Goal: Transaction & Acquisition: Register for event/course

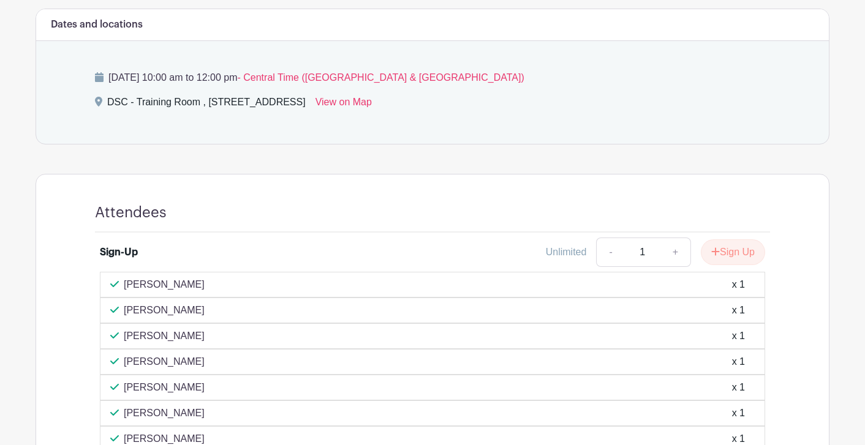
scroll to position [340, 0]
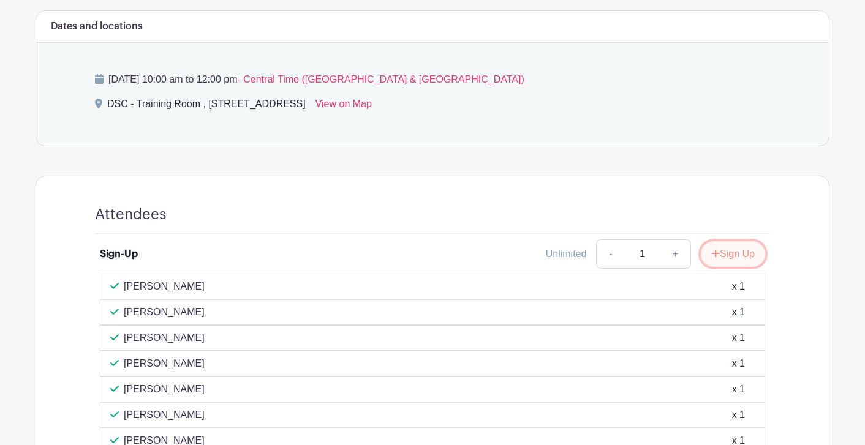
click at [726, 252] on button "Sign Up" at bounding box center [733, 254] width 64 height 26
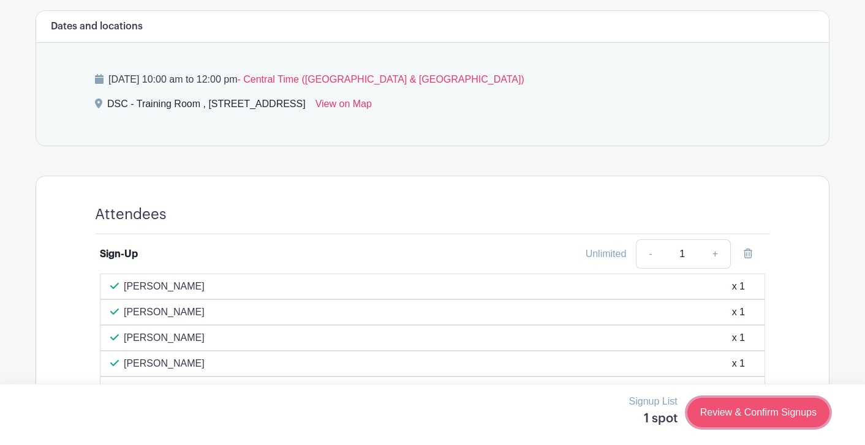
click at [749, 412] on link "Review & Confirm Signups" at bounding box center [759, 412] width 142 height 29
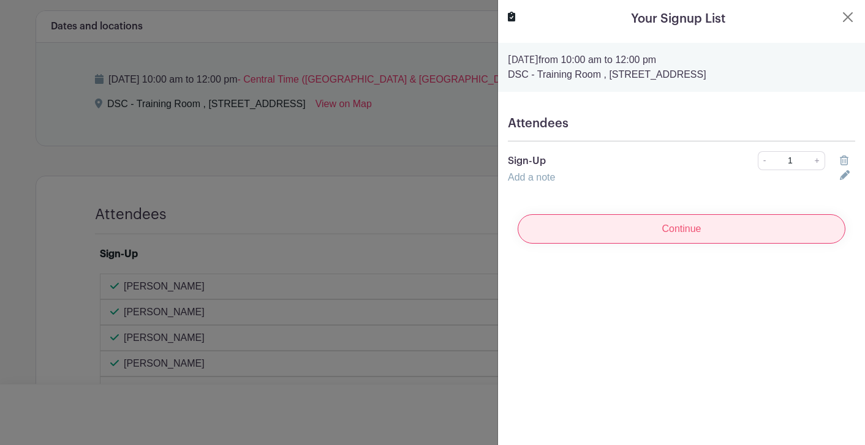
click at [680, 228] on input "Continue" at bounding box center [682, 228] width 328 height 29
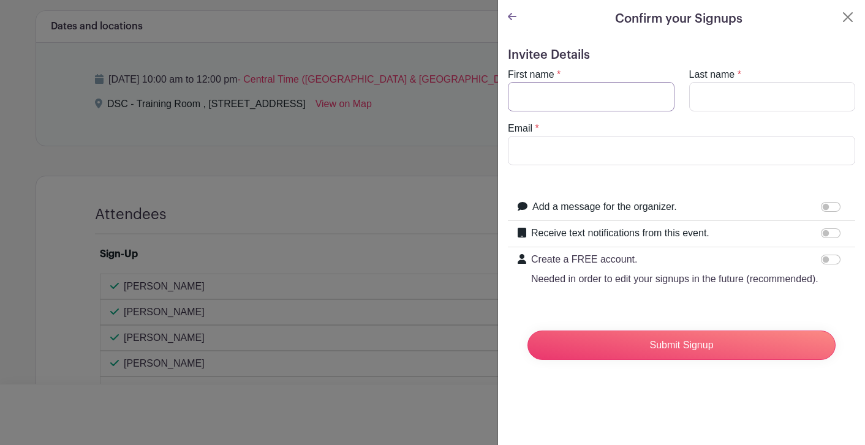
click at [550, 106] on input "First name" at bounding box center [591, 96] width 167 height 29
type input "[PERSON_NAME]"
click at [551, 155] on input "Email" at bounding box center [681, 150] width 347 height 29
type input "[EMAIL_ADDRESS][DOMAIN_NAME]"
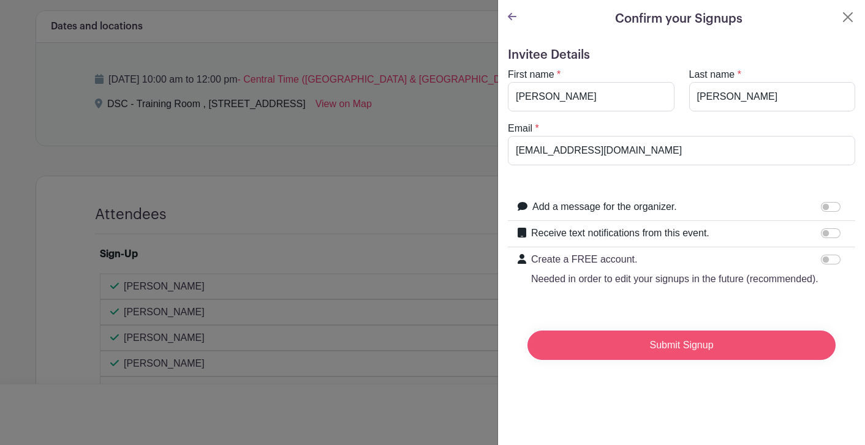
click at [612, 346] on input "Submit Signup" at bounding box center [682, 345] width 308 height 29
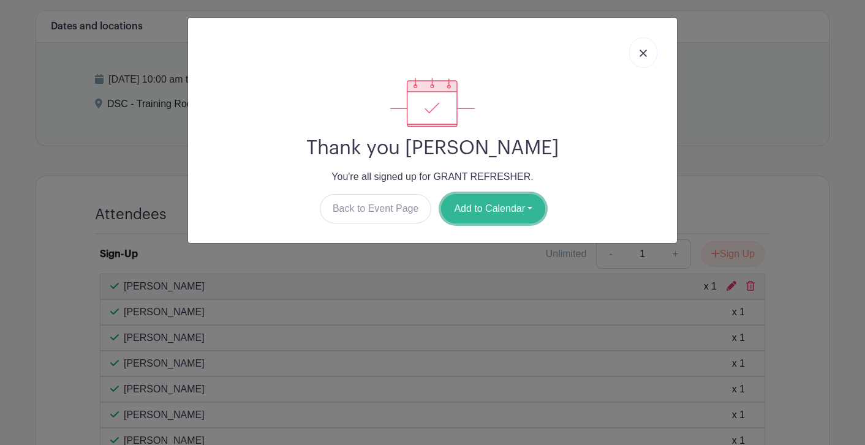
click at [498, 217] on button "Add to Calendar" at bounding box center [493, 208] width 104 height 29
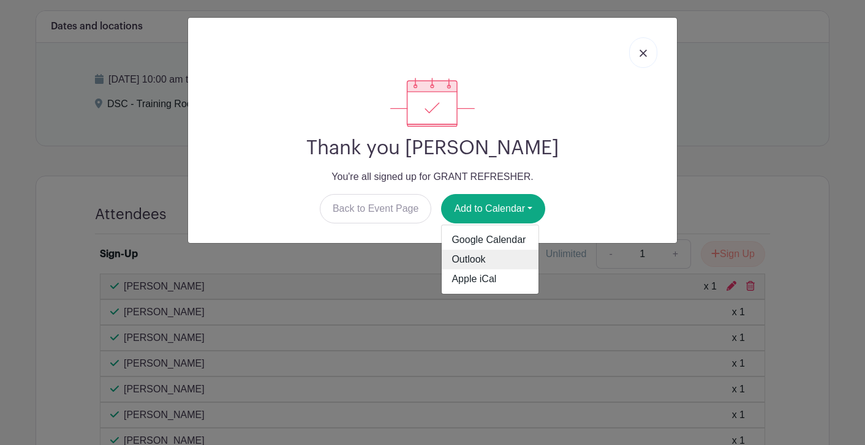
click at [495, 254] on link "Outlook" at bounding box center [490, 260] width 97 height 20
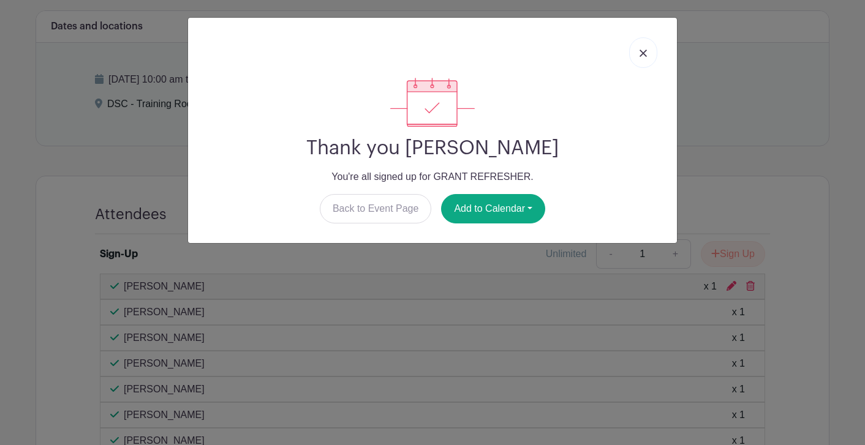
click at [718, 116] on div "Thank you [PERSON_NAME] You're all signed up for GRANT REFRESHER. Back to Event…" at bounding box center [432, 222] width 865 height 445
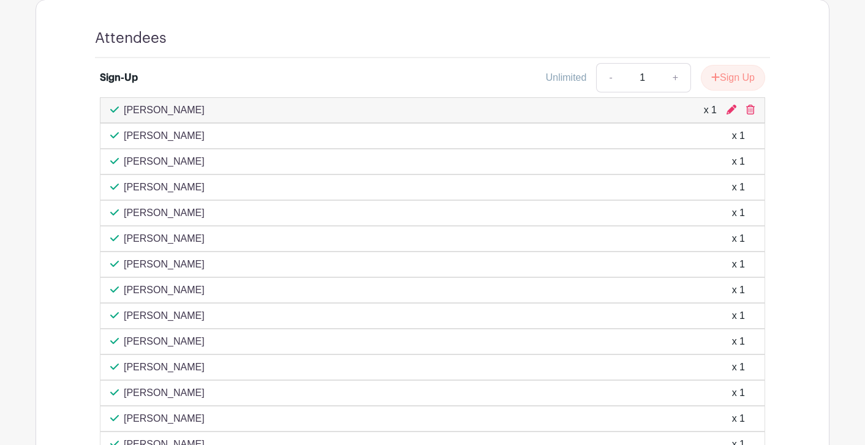
scroll to position [512, 0]
